Goal: Task Accomplishment & Management: Use online tool/utility

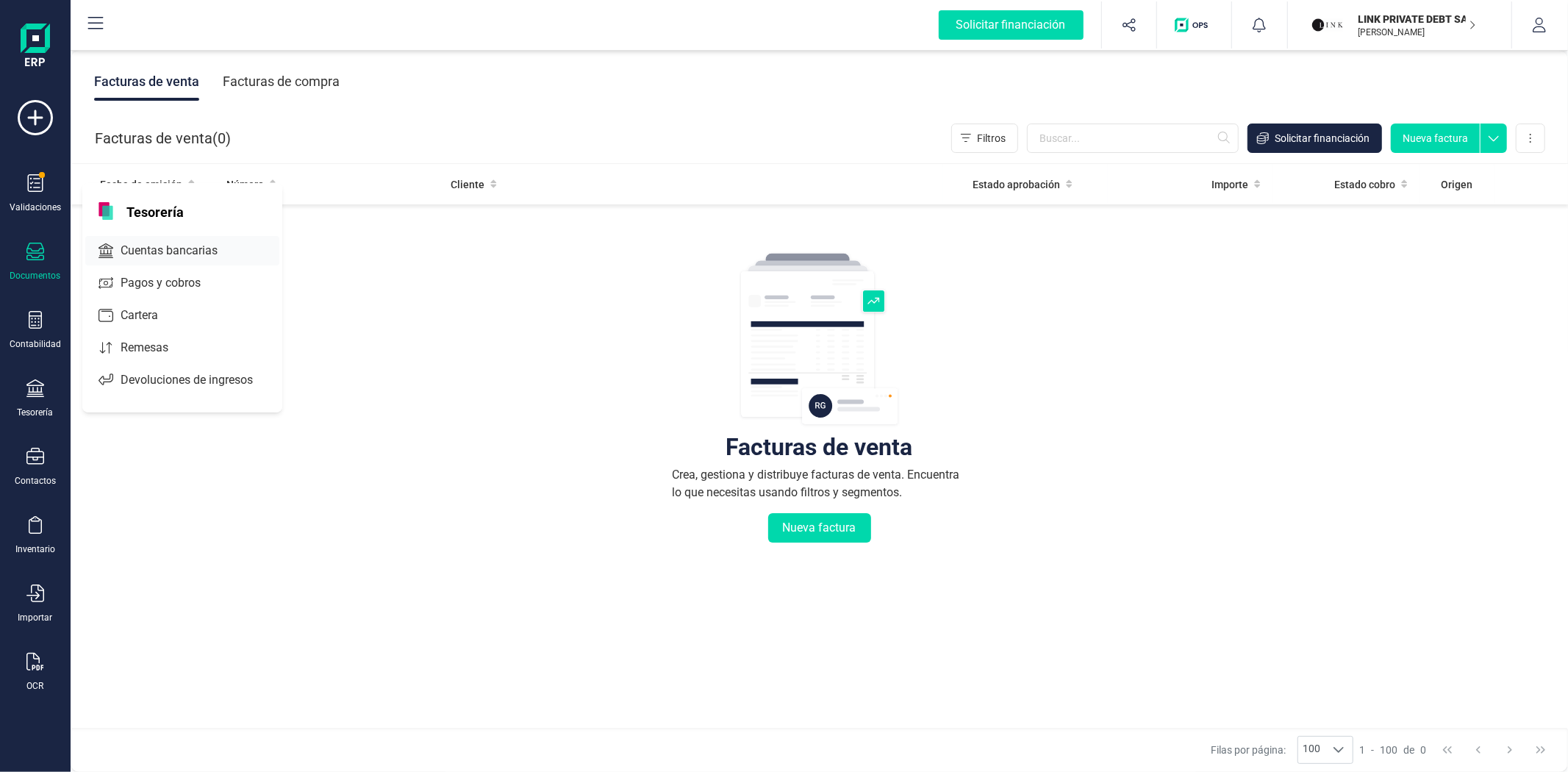
click at [164, 260] on span "Cuentas bancarias" at bounding box center [179, 250] width 129 height 17
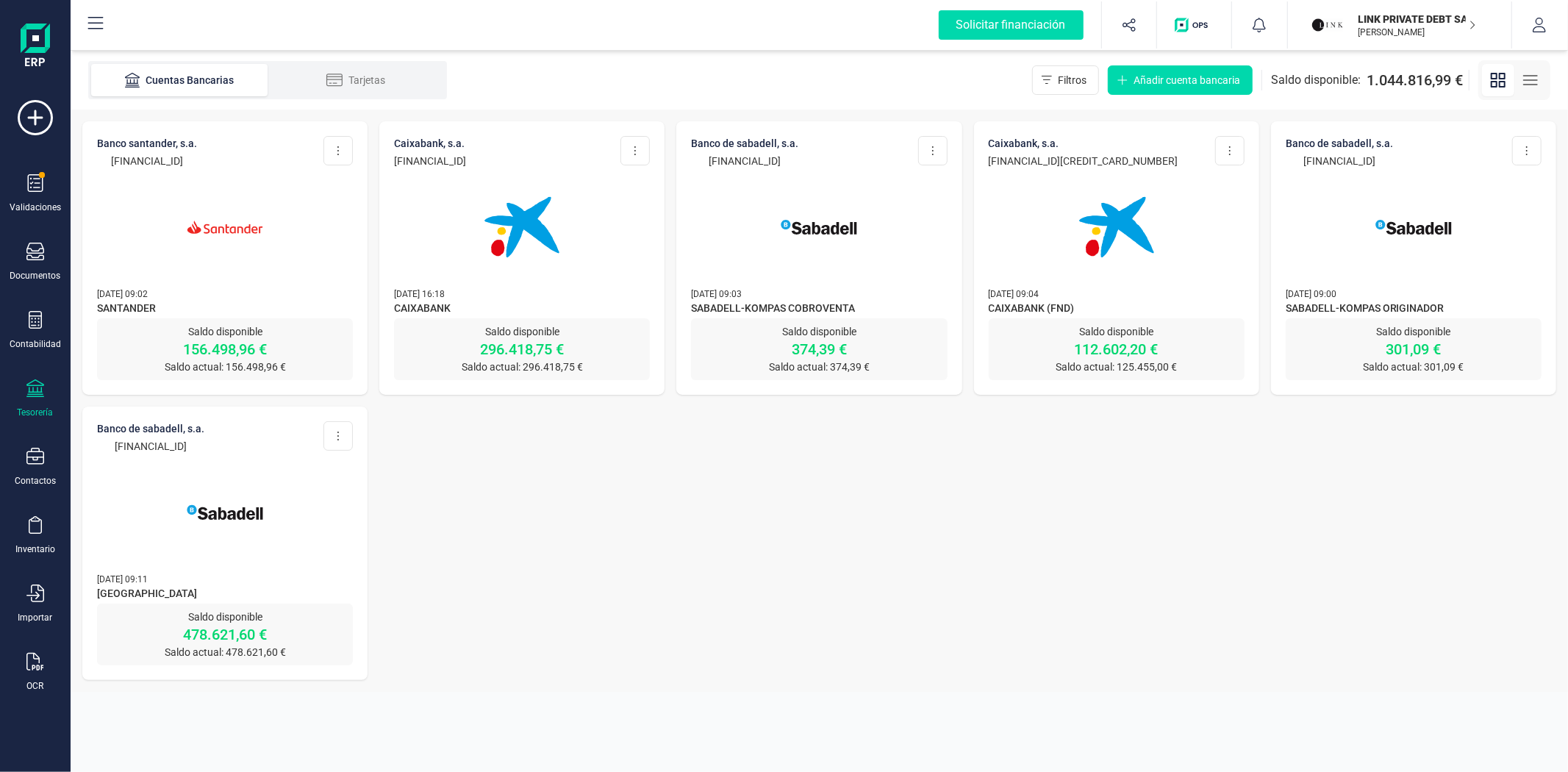
click at [311, 276] on div "BANCO SANTANDER, S.A. ES15 0049 1827 8021 1064 2686 Editar cuenta Actualizar De…" at bounding box center [225, 219] width 286 height 197
click at [296, 360] on p "Saldo actual: 156.498,96 €" at bounding box center [225, 367] width 256 height 15
click at [216, 294] on p "03/10/2025 09:02" at bounding box center [225, 293] width 256 height 15
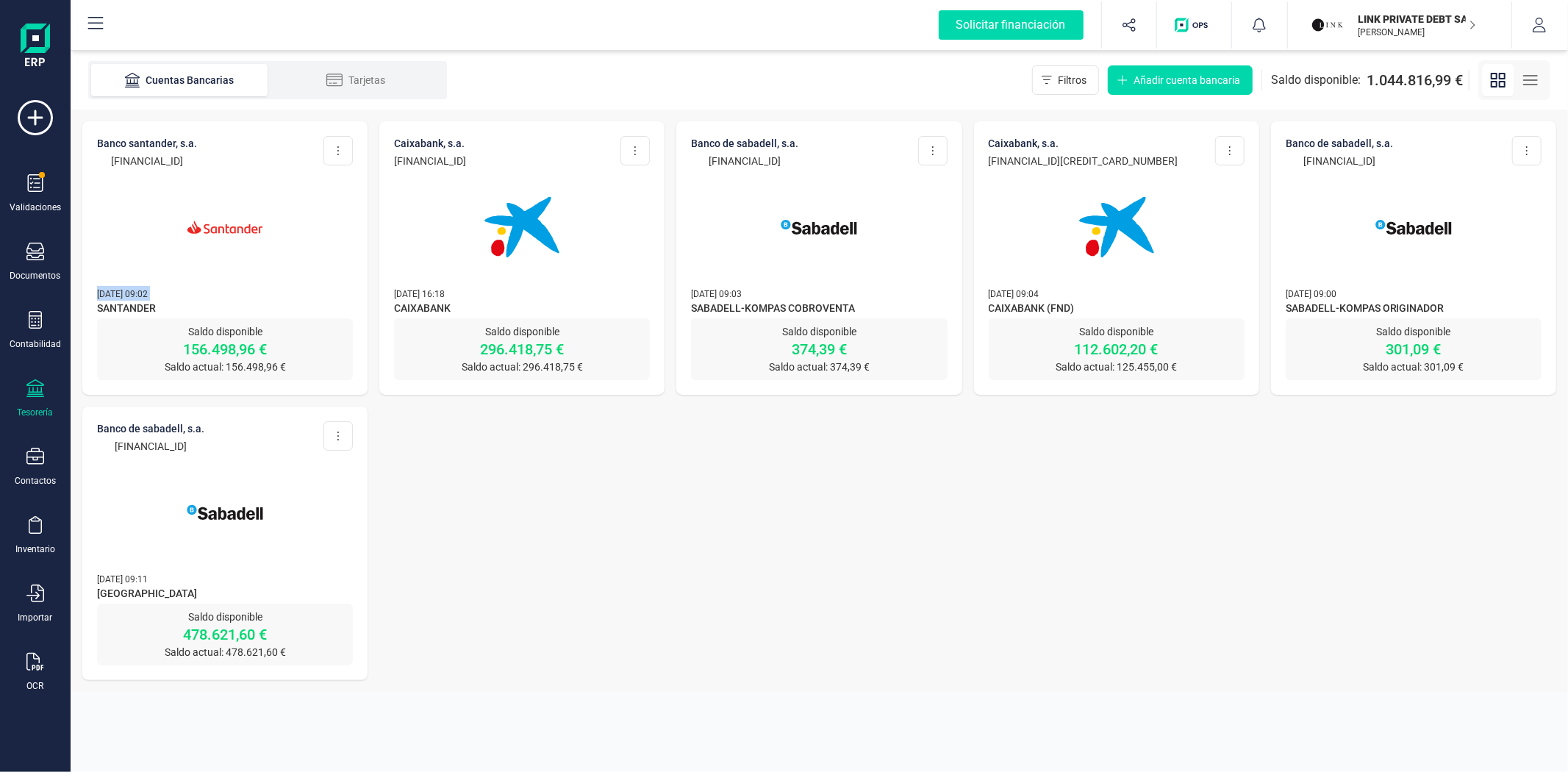
click at [254, 283] on img at bounding box center [225, 227] width 124 height 124
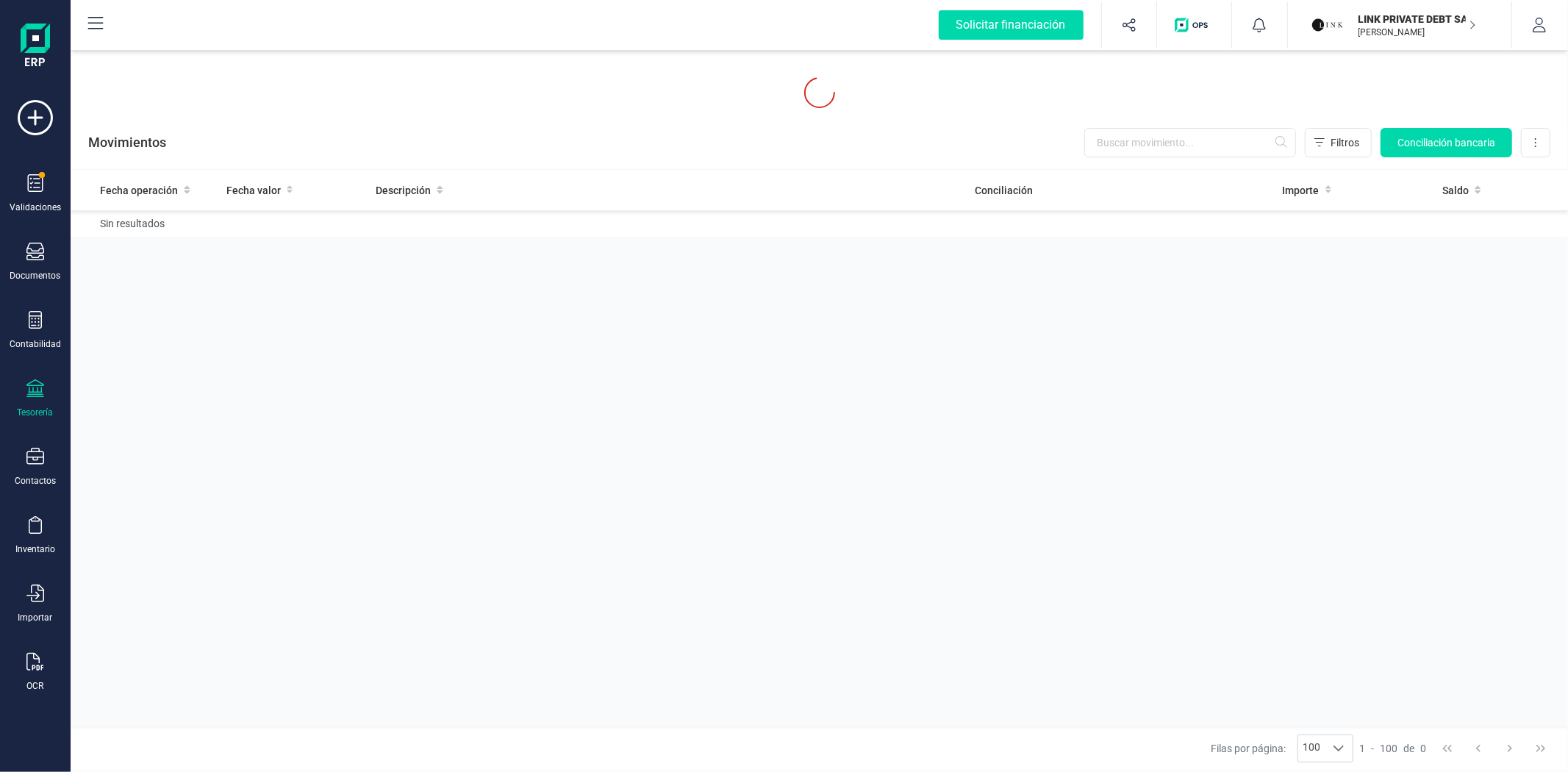
click at [254, 321] on div "Fecha operación Fecha valor Descripción Conciliación Importe Saldo Sin resultad…" at bounding box center [819, 448] width 1497 height 556
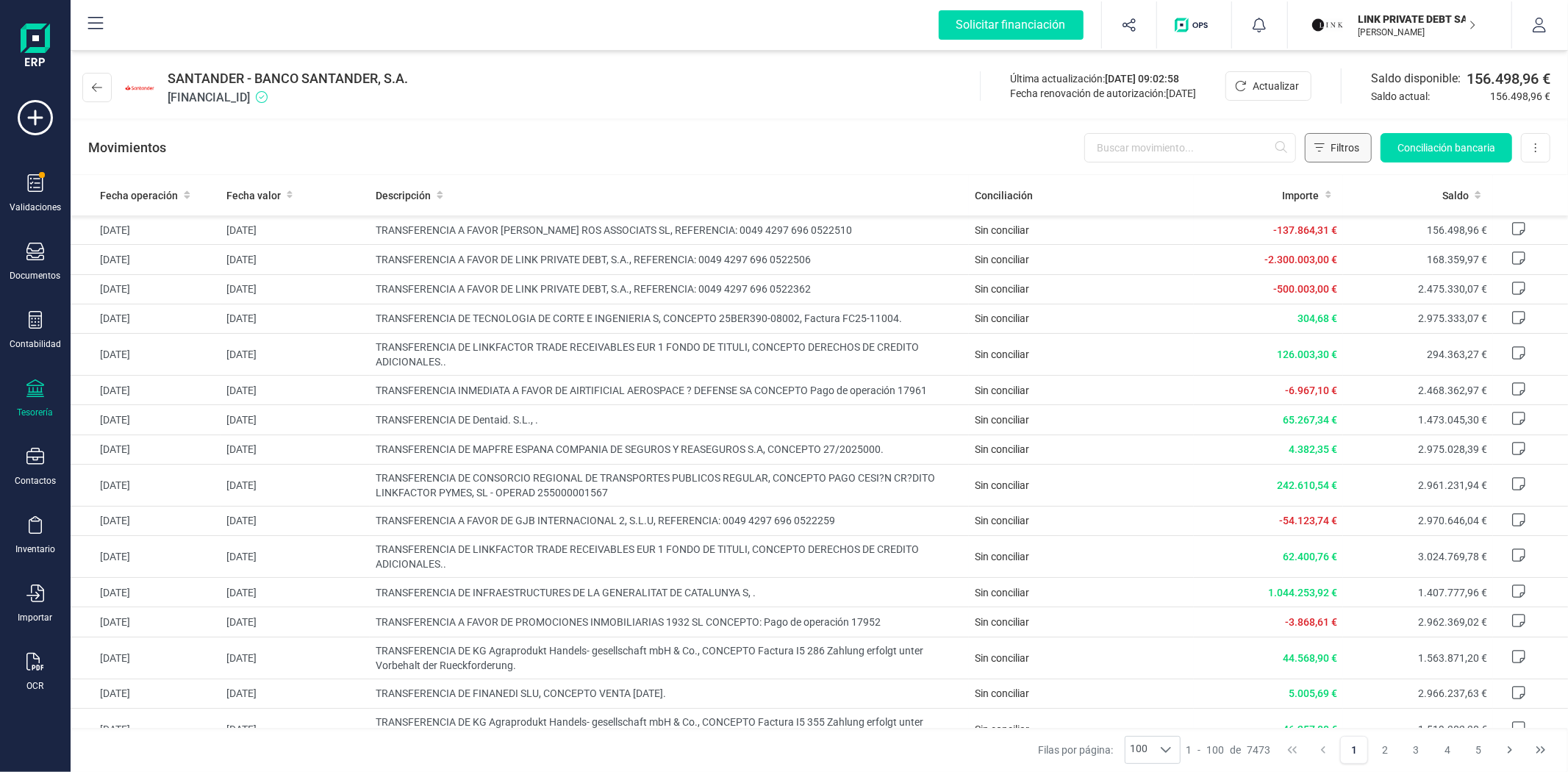
click at [1324, 142] on icon "Filtros" at bounding box center [1319, 148] width 10 height 12
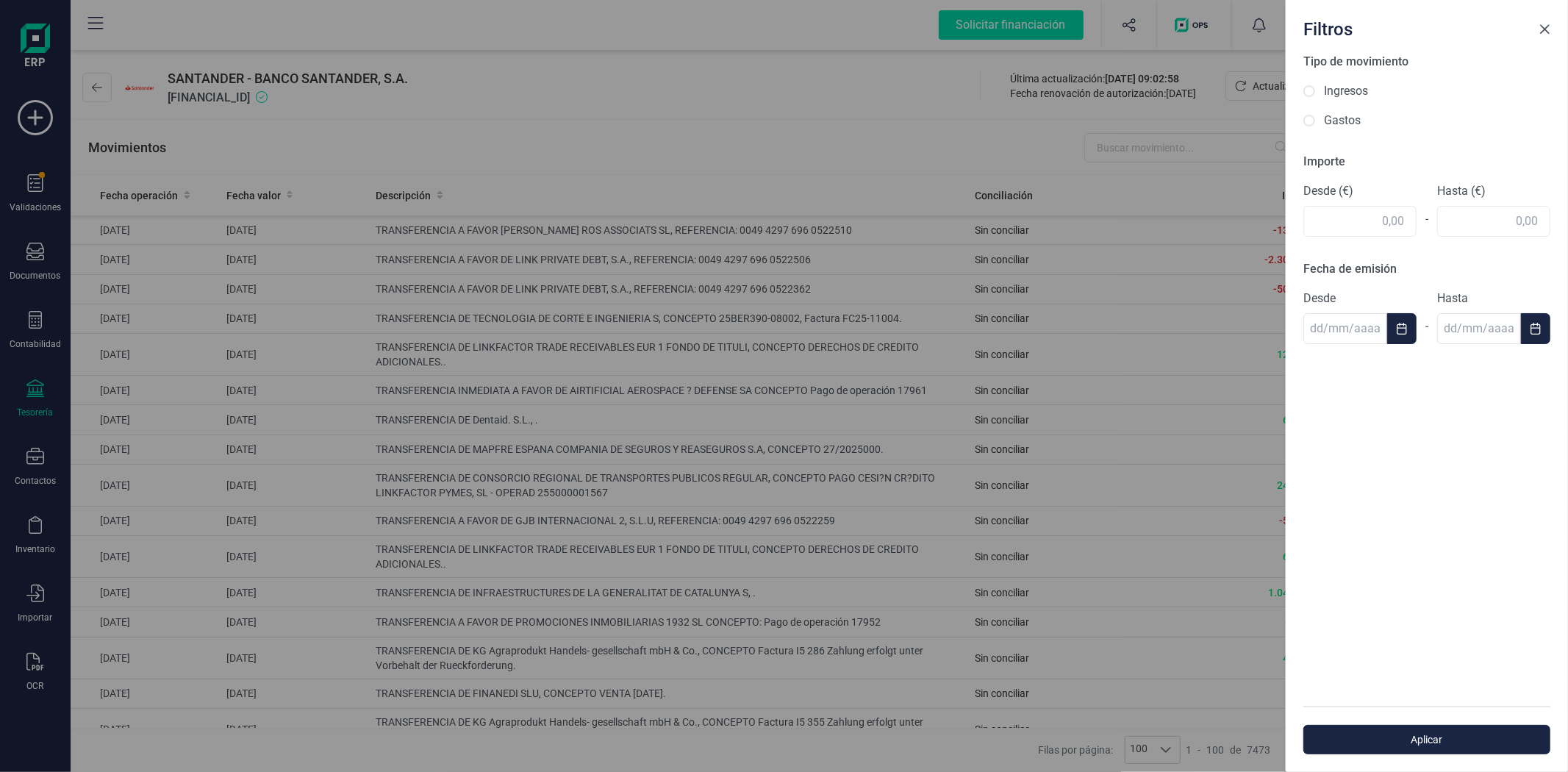
click at [1543, 34] on span "Close" at bounding box center [1544, 29] width 12 height 12
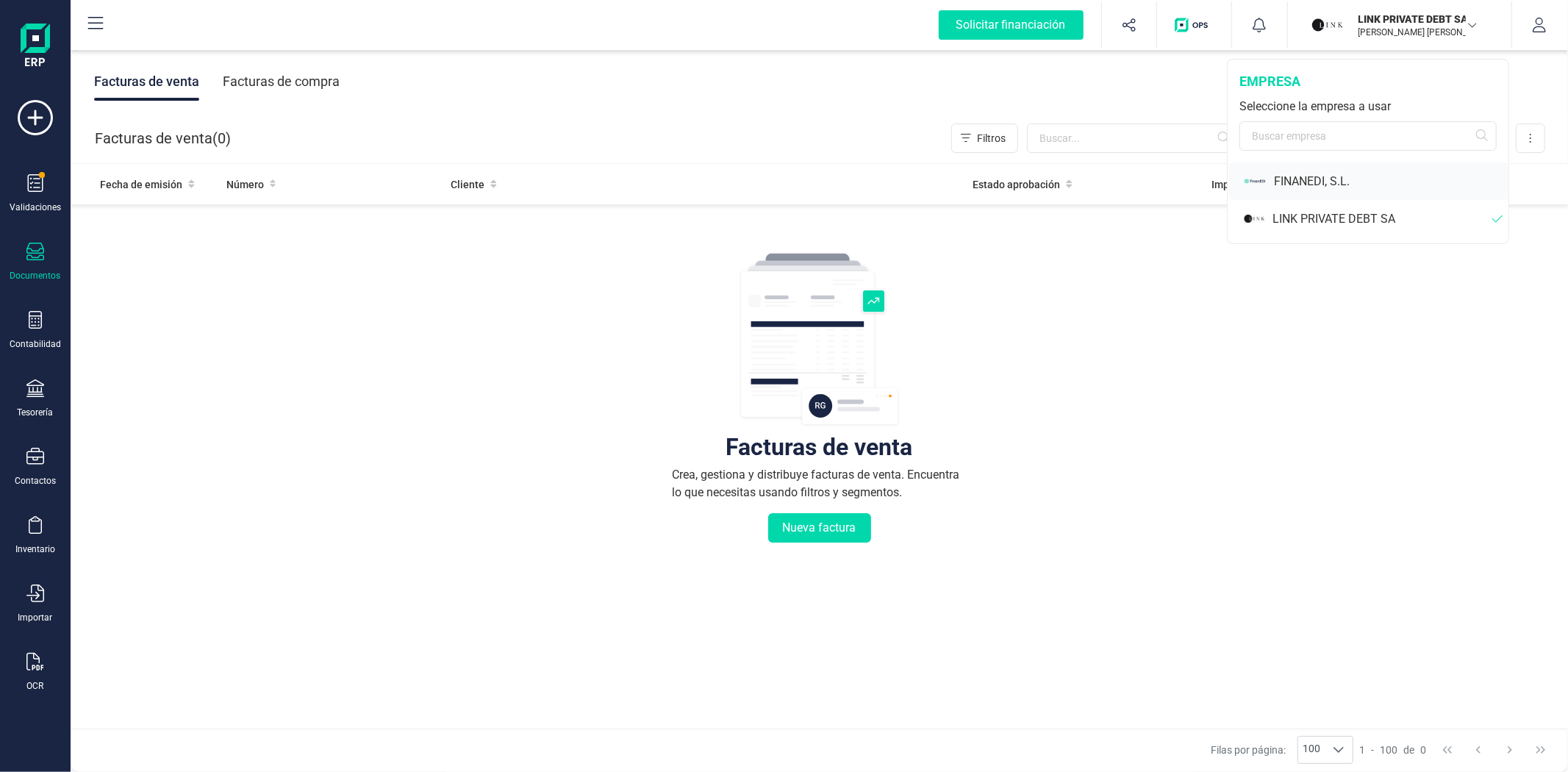
click at [1344, 175] on div "FINANEDI, S.L." at bounding box center [1390, 181] width 234 height 17
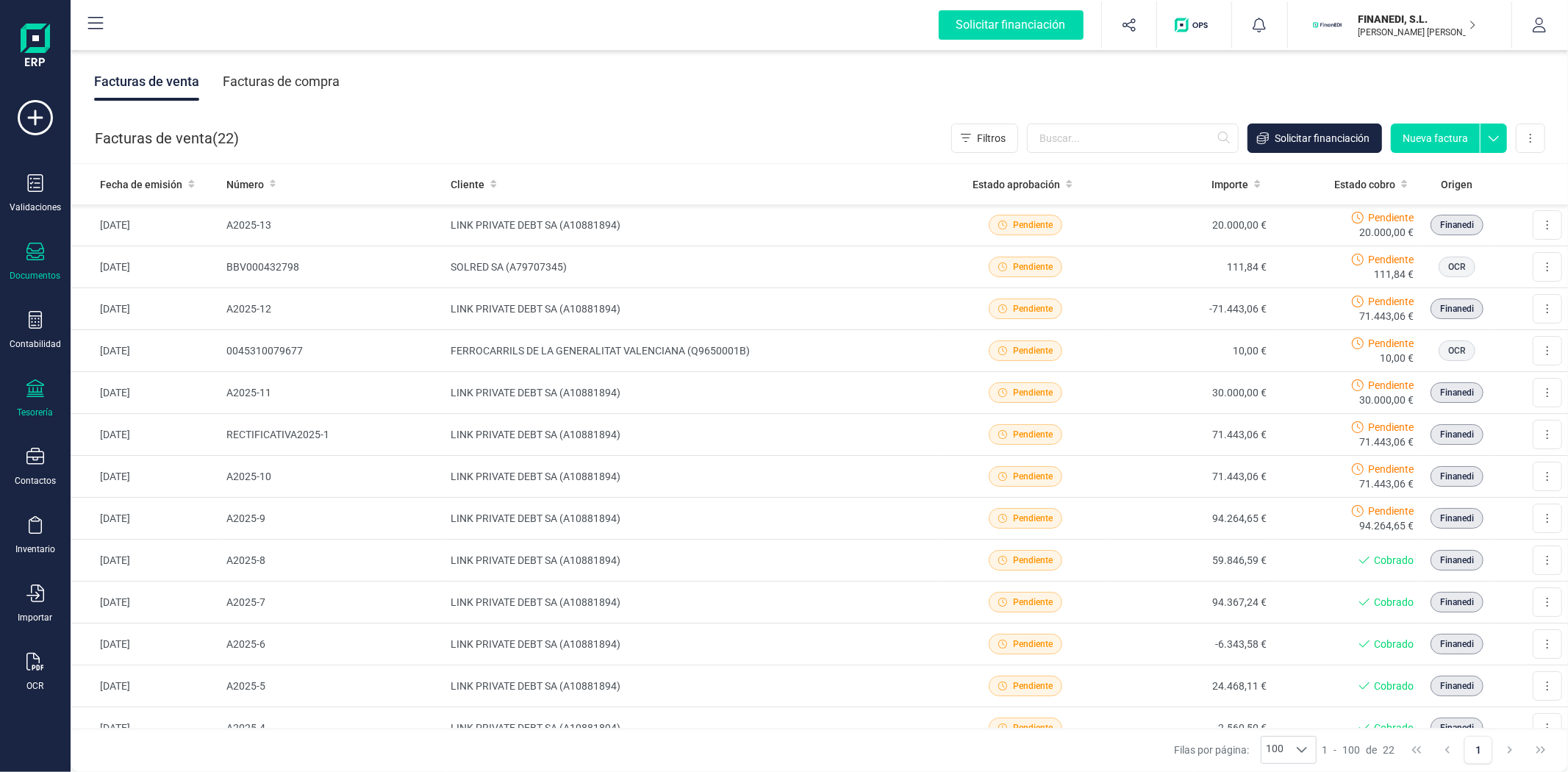
click at [30, 414] on div "Tesorería" at bounding box center [35, 412] width 36 height 12
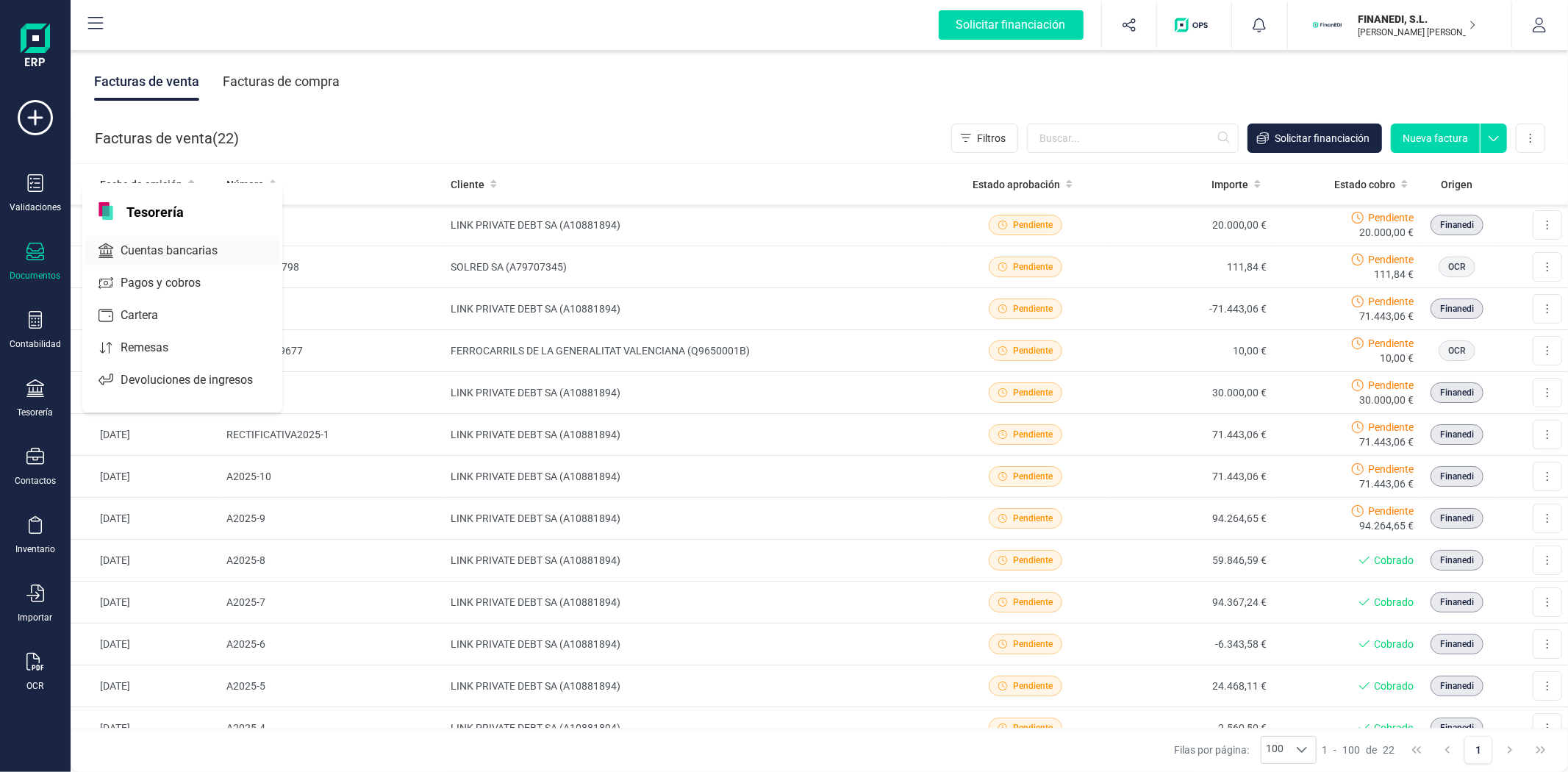
click at [177, 257] on span "Cuentas bancarias" at bounding box center [179, 250] width 129 height 17
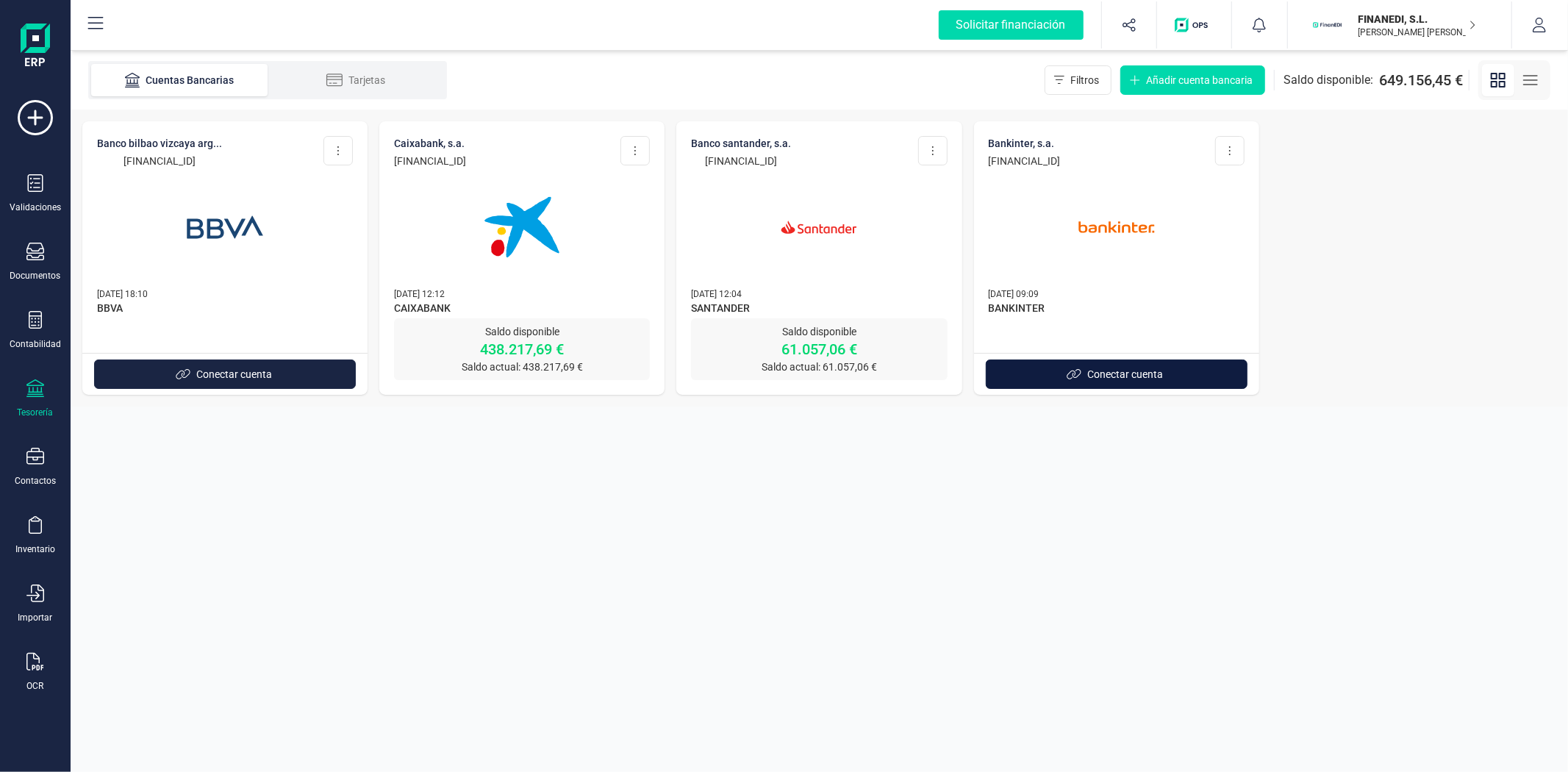
click at [1082, 369] on button "Conectar cuenta" at bounding box center [1116, 375] width 262 height 29
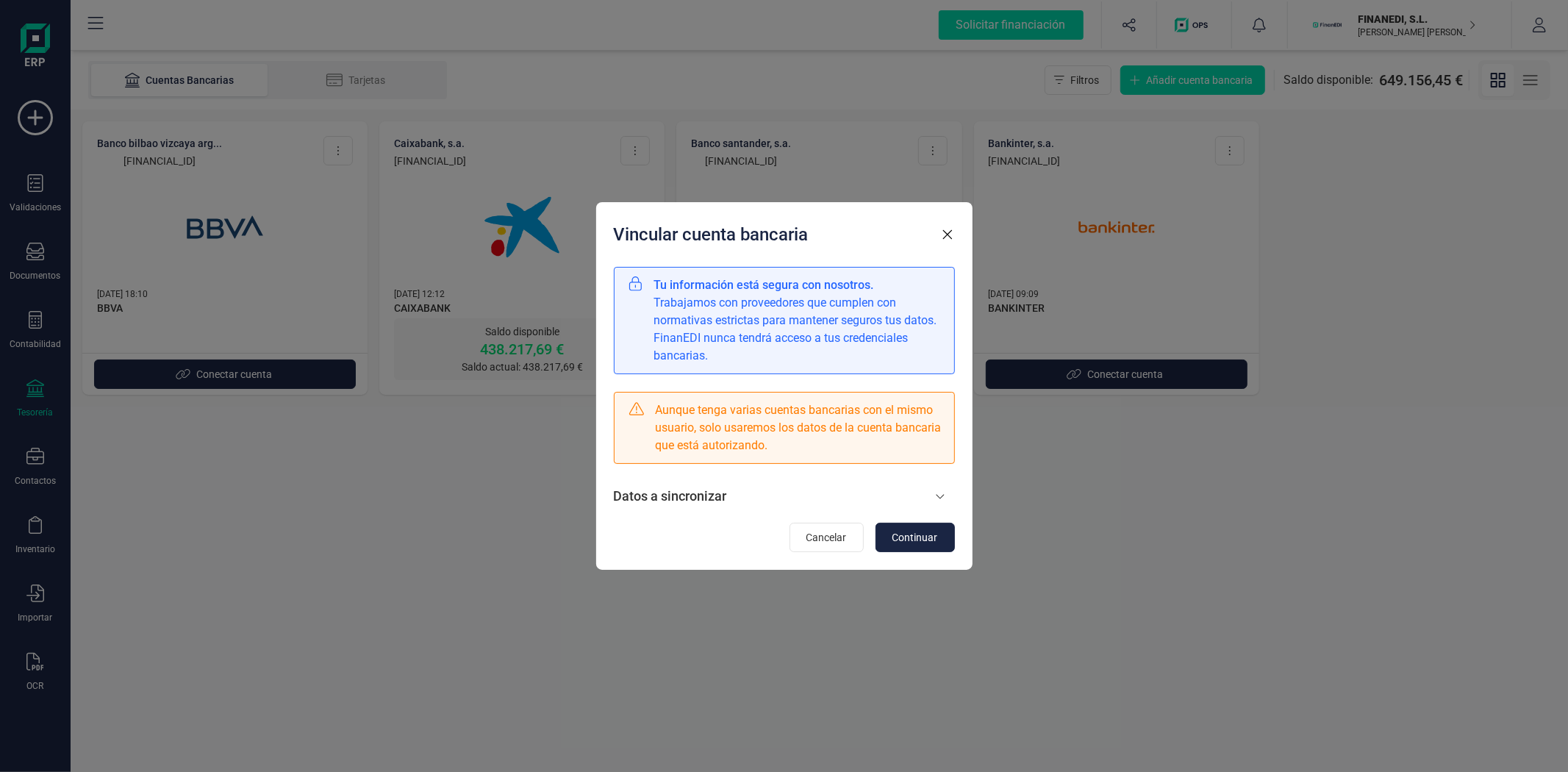
click at [942, 496] on icon at bounding box center [939, 496] width 10 height 12
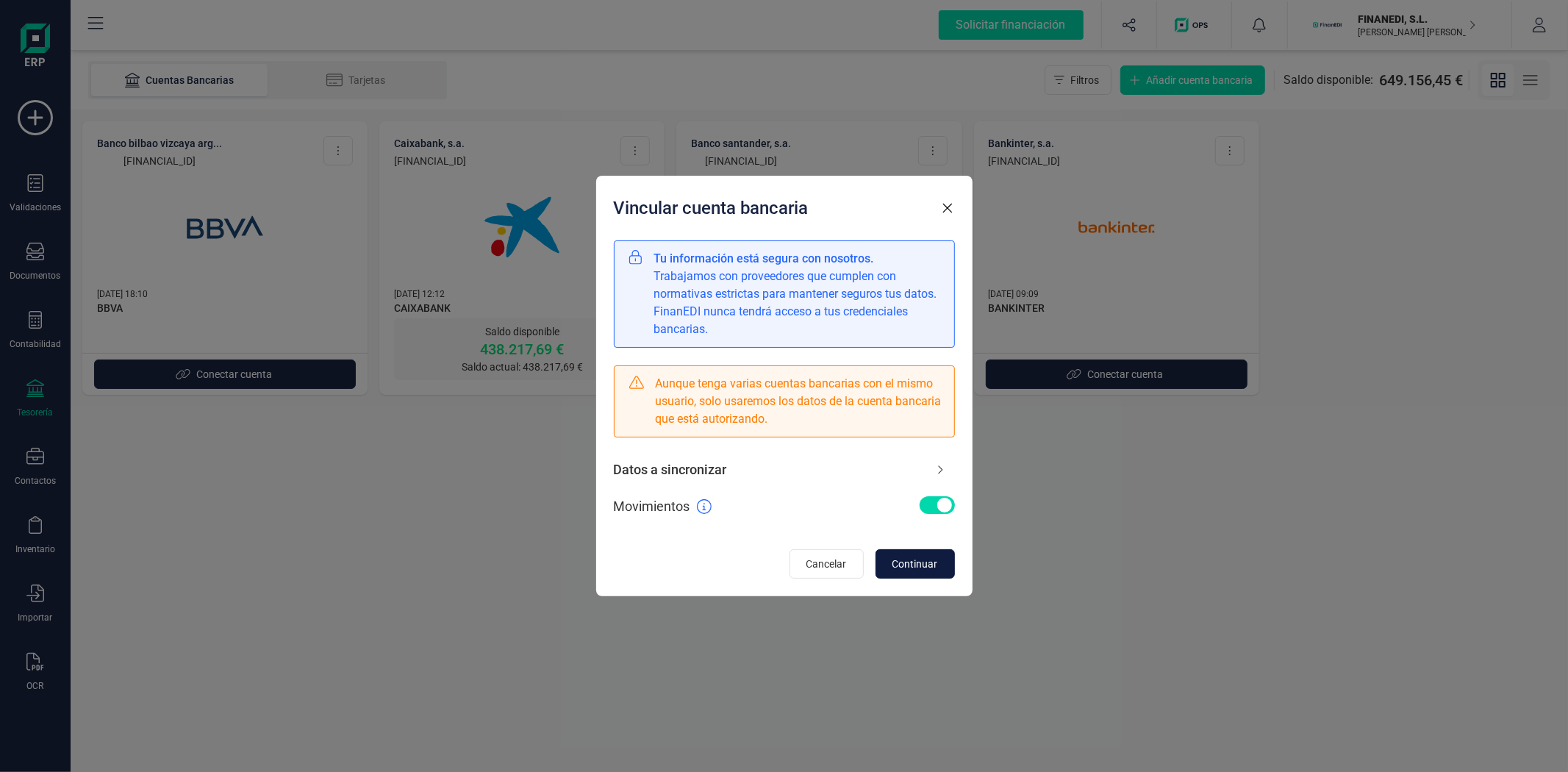
click at [921, 567] on span "Continuar" at bounding box center [915, 564] width 46 height 15
